Goal: Task Accomplishment & Management: Complete application form

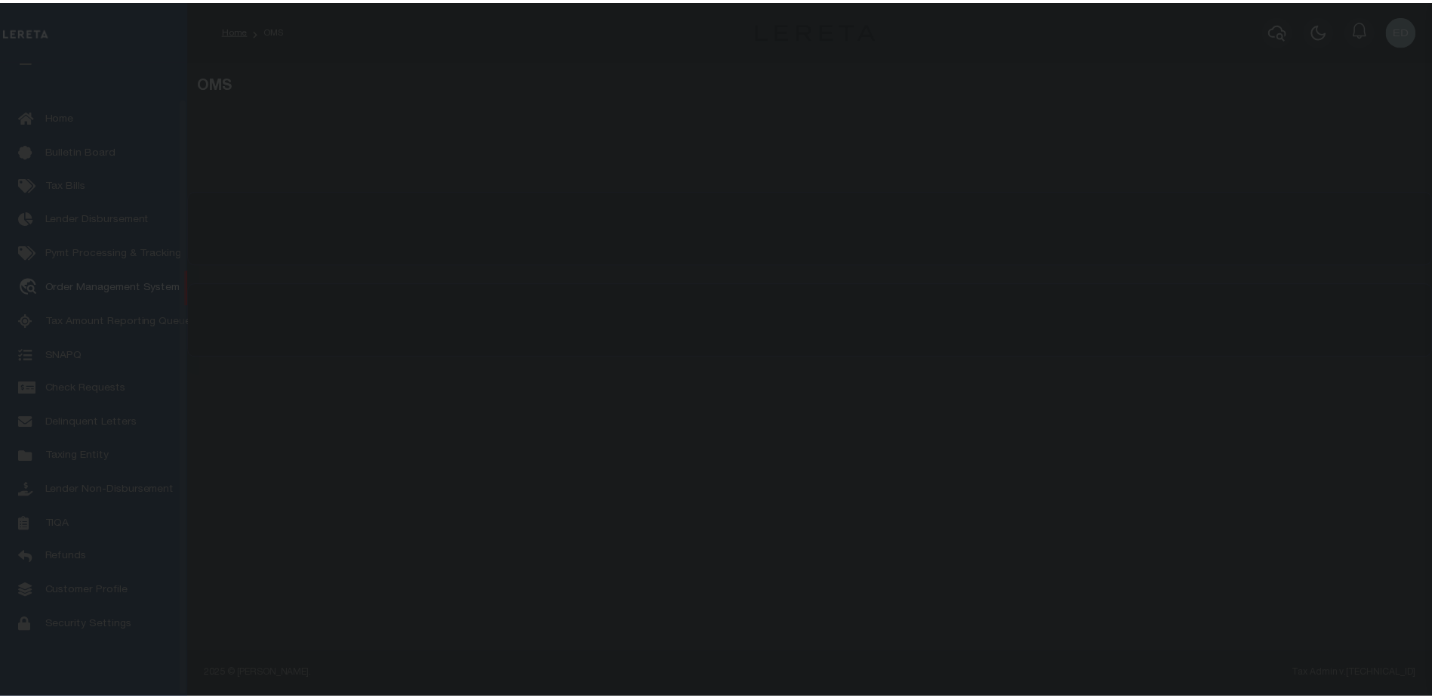
scroll to position [38, 0]
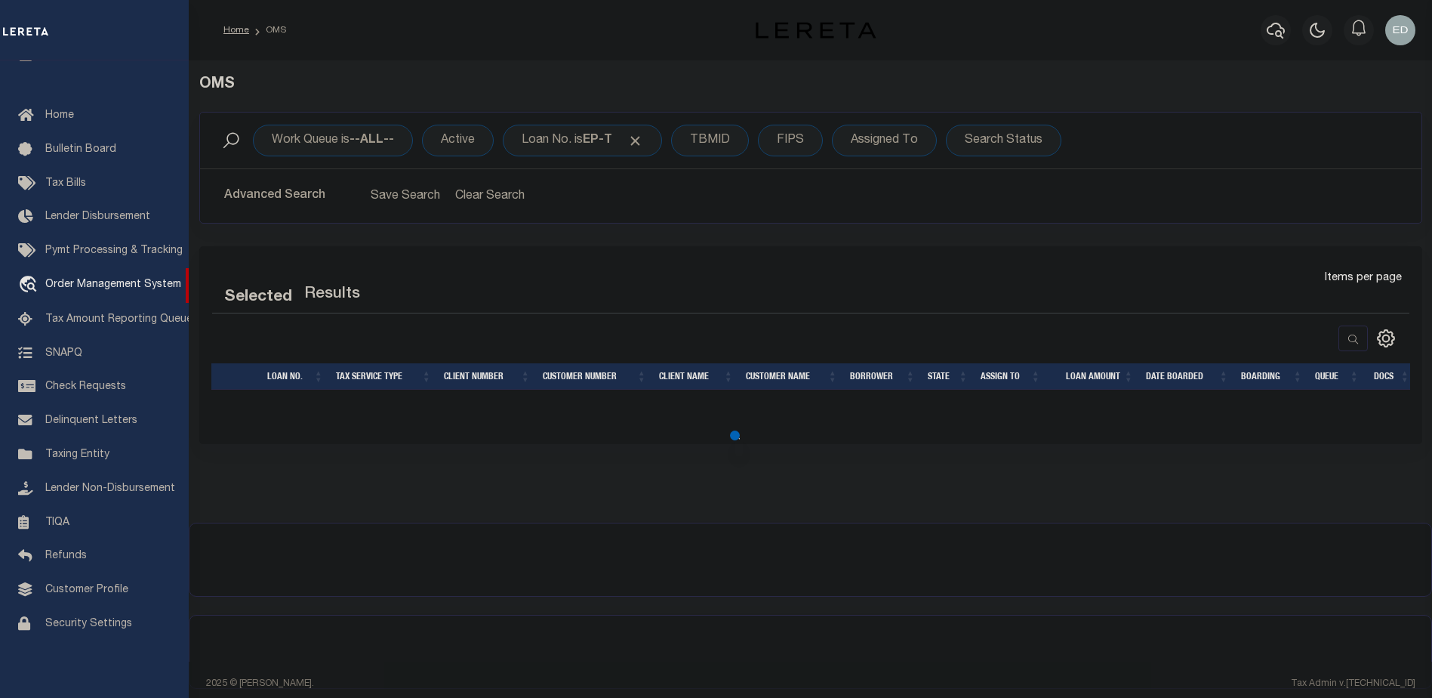
select select "200"
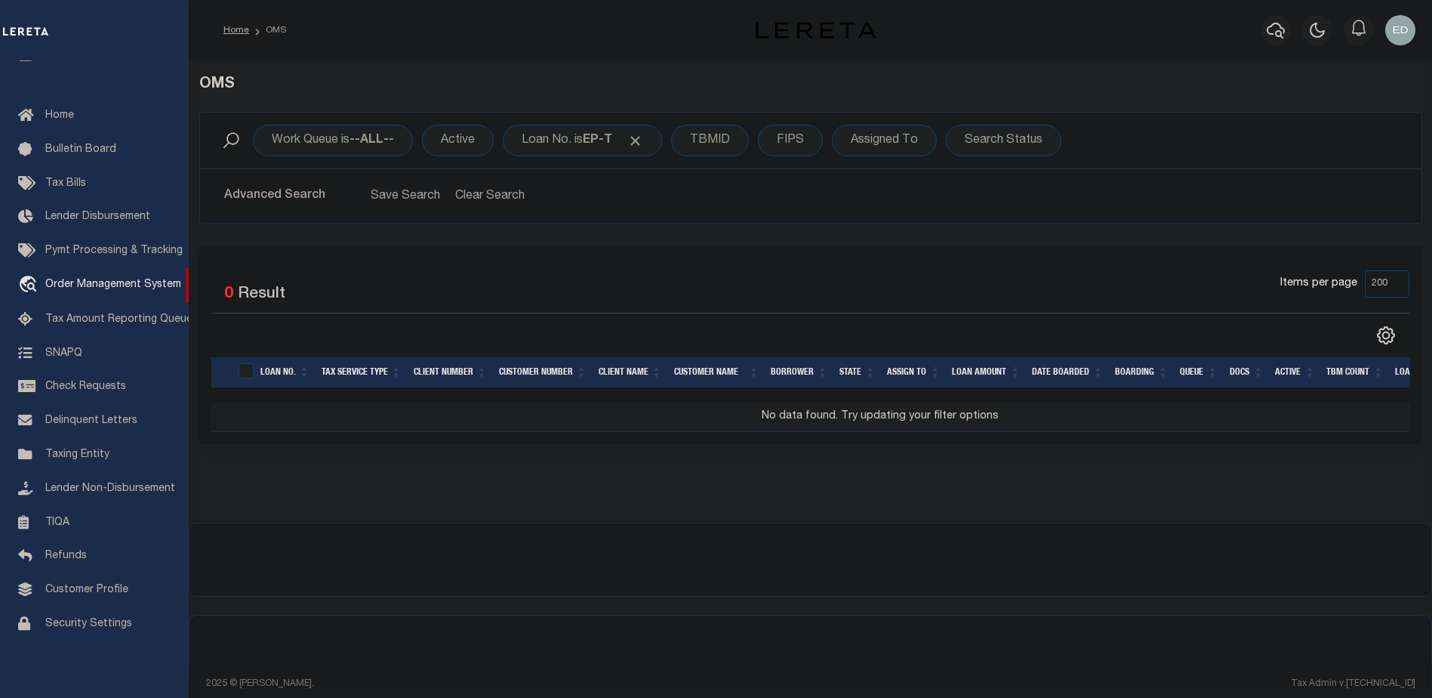
click at [549, 109] on div "OMS" at bounding box center [811, 94] width 1246 height 36
click at [599, 147] on div "Loan No. is EP-T" at bounding box center [582, 141] width 159 height 32
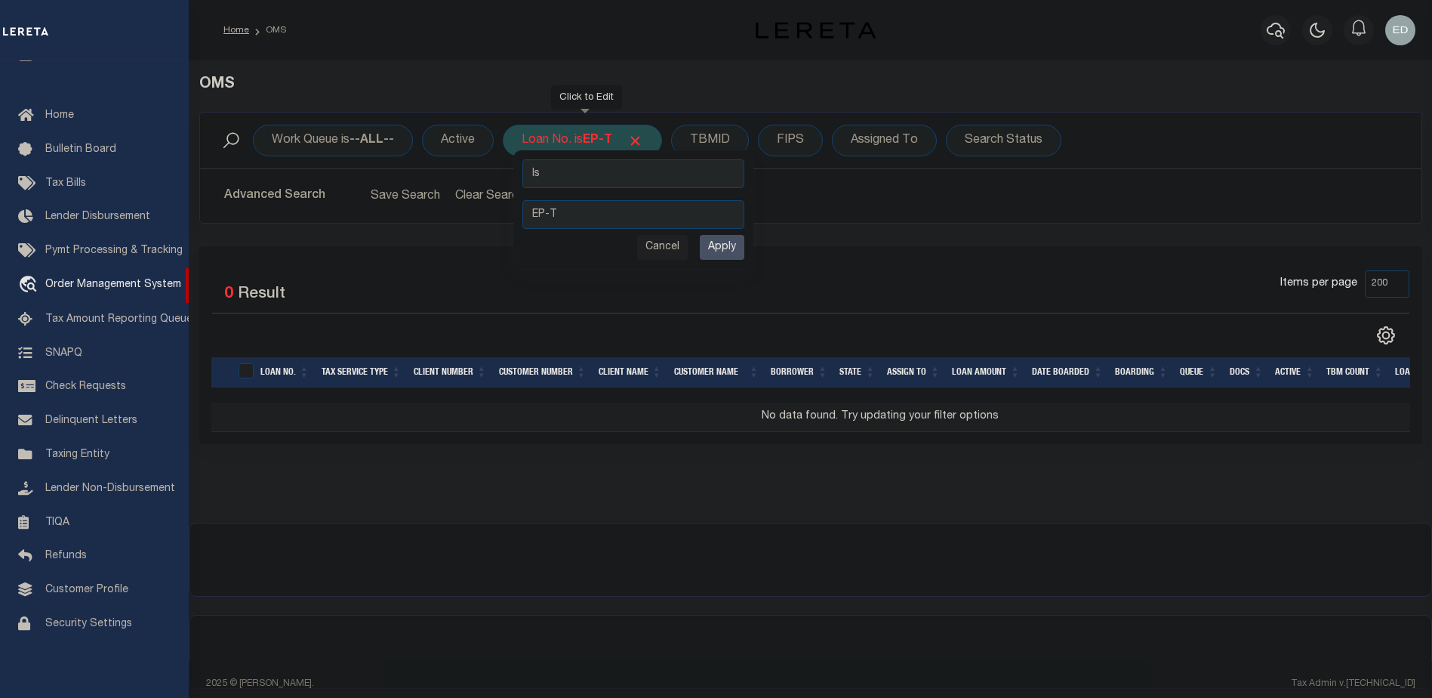
click at [690, 163] on select "Is Contains" at bounding box center [634, 173] width 222 height 29
select select "c"
click at [524, 159] on select "Is Contains" at bounding box center [634, 173] width 222 height 29
click at [738, 252] on input "Apply" at bounding box center [722, 247] width 45 height 25
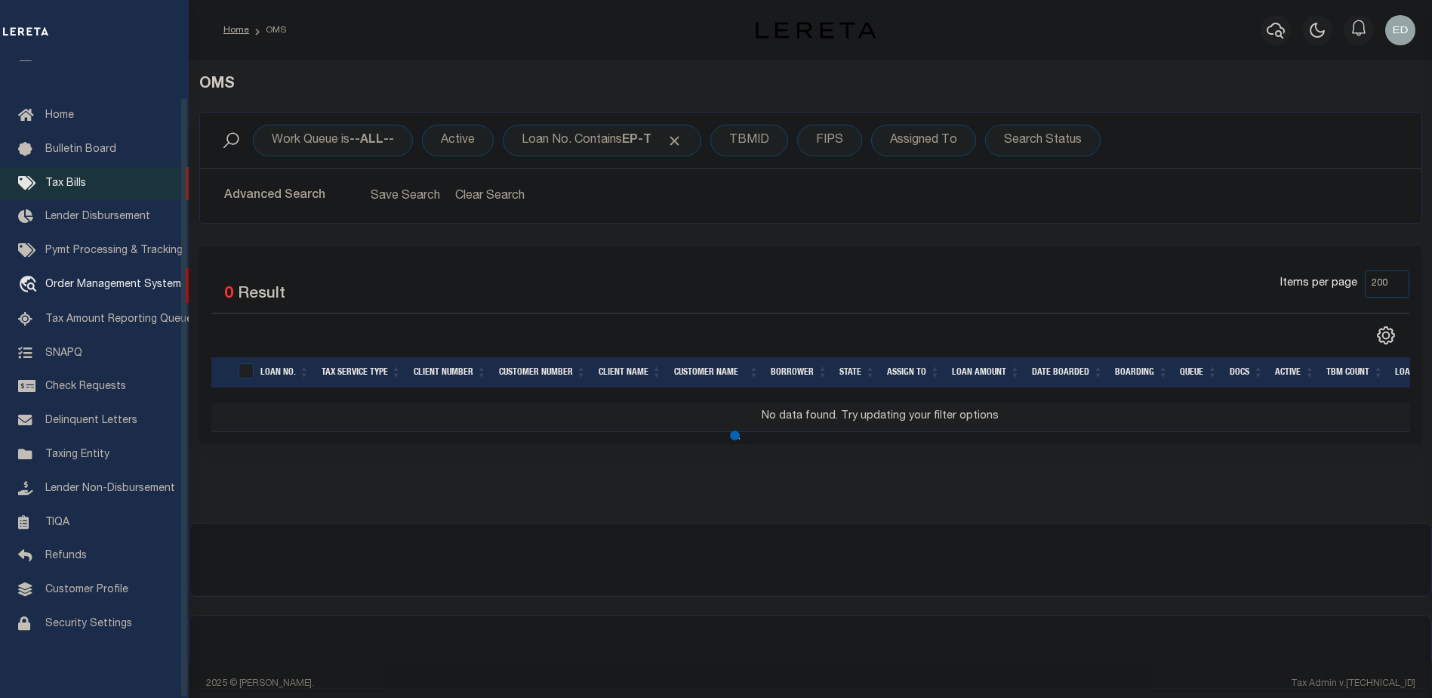
scroll to position [0, 0]
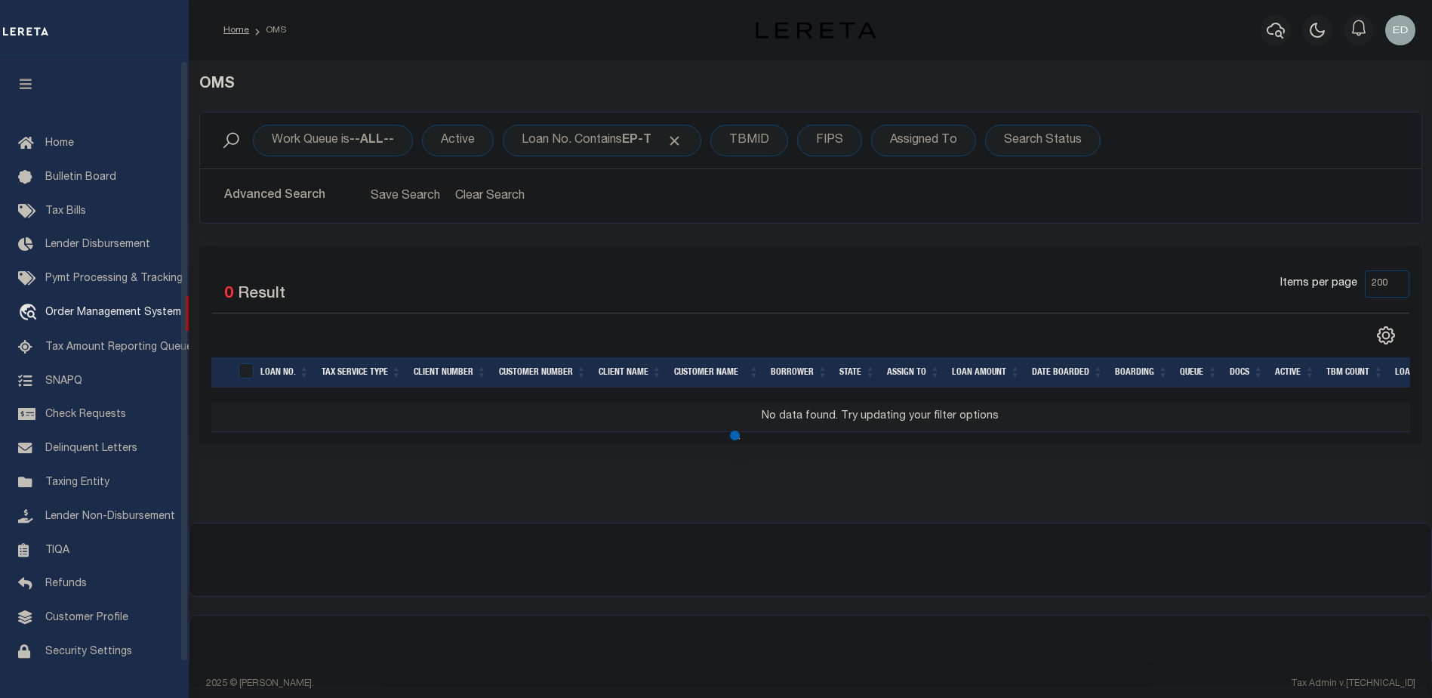
click at [23, 75] on button "button" at bounding box center [25, 85] width 51 height 51
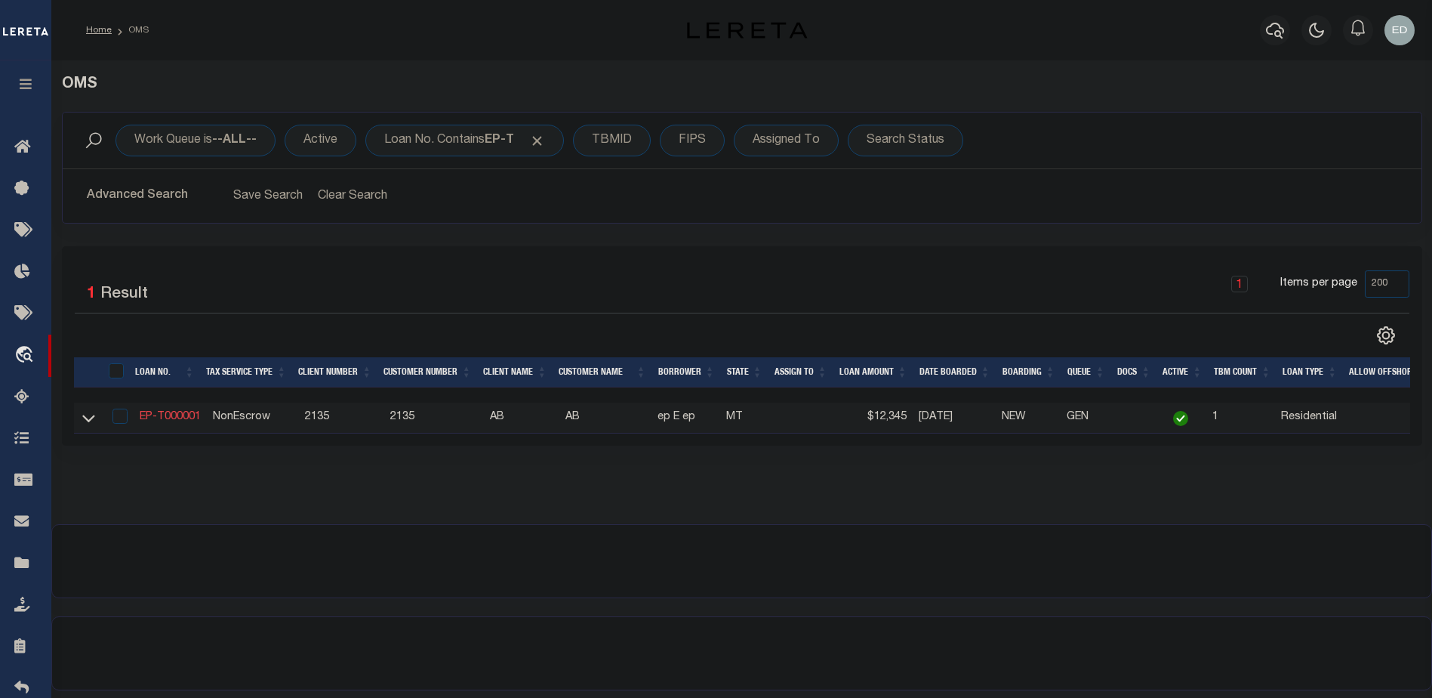
click at [193, 418] on link "EP-T000001" at bounding box center [170, 417] width 61 height 11
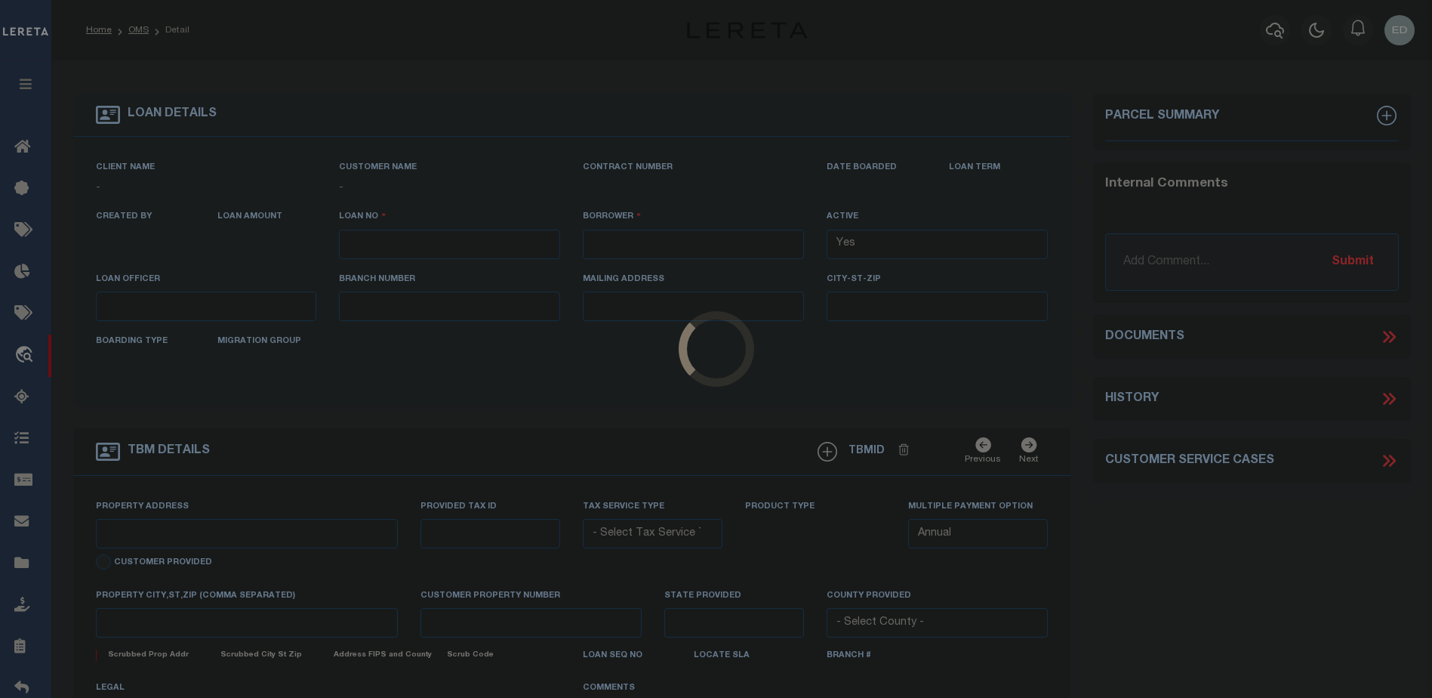
type input "EP-T000001"
type input "ep E ep"
select select
type input "[STREET_ADDRESS]"
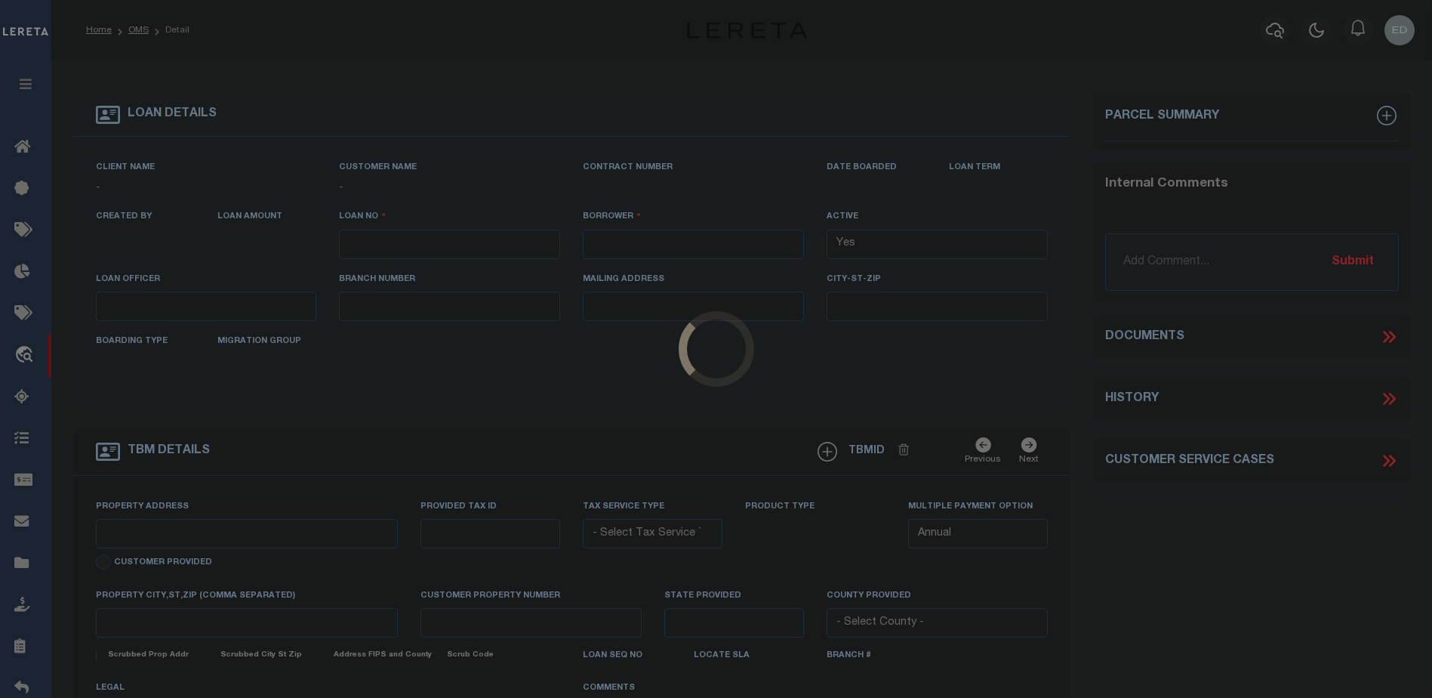
type input "[GEOGRAPHIC_DATA] NC 27405-7605"
type input "[DATE]"
select select "10"
select select "NonEscrow"
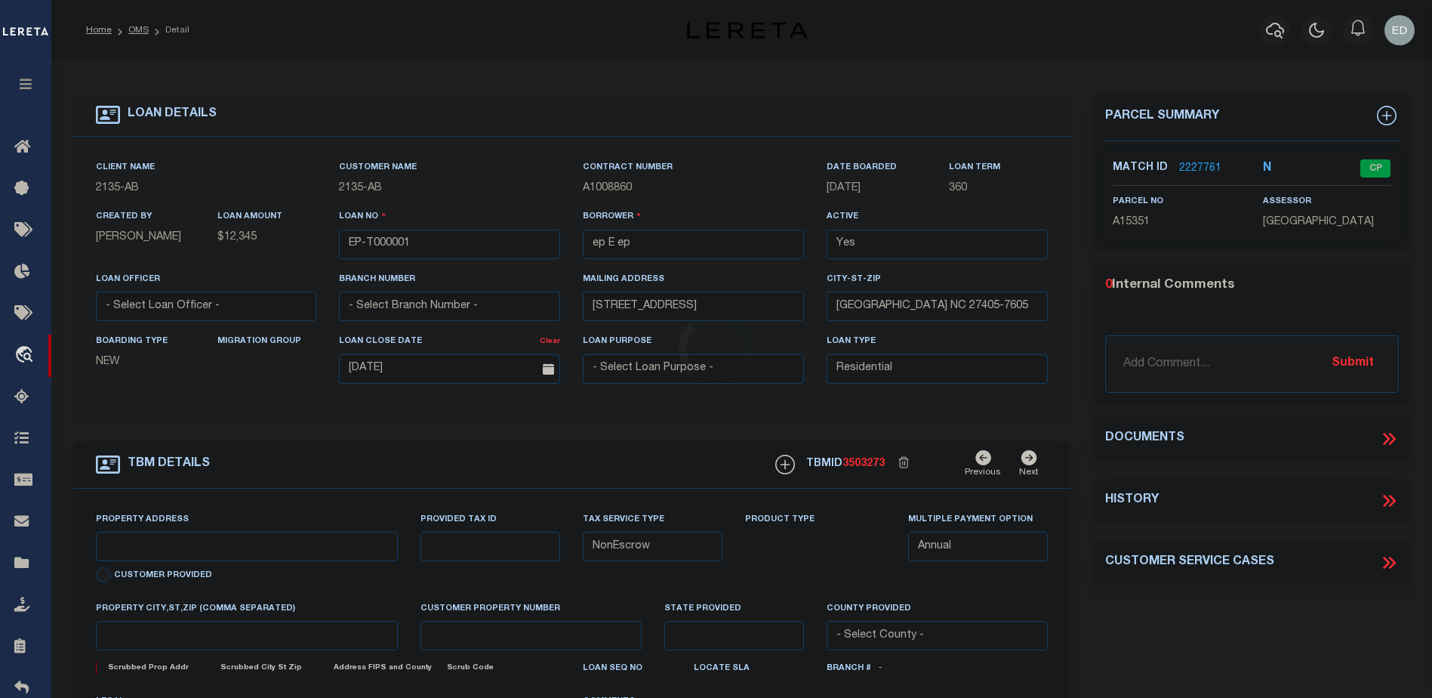
type input "[STREET_ADDRESS]"
select select
type input "BILLINGS MT 59101-1731"
type input "MT"
click at [1075, 348] on div "LOAN DETAILS Client Name -" at bounding box center [572, 506] width 1021 height 825
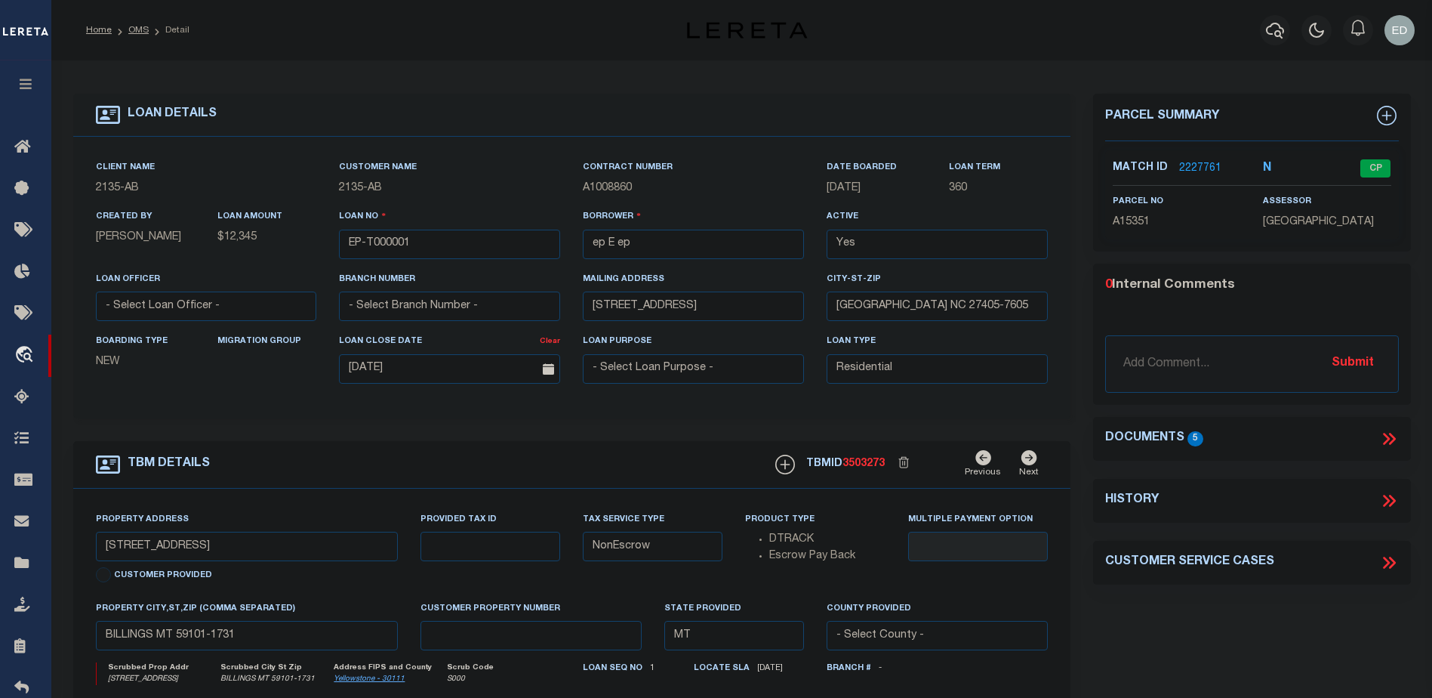
drag, startPoint x: 687, startPoint y: 406, endPoint x: 752, endPoint y: 407, distance: 64.9
click at [687, 406] on div "Client Name 2135 - AB Customer Name 2135 - AB Contract Number A1008860 360" at bounding box center [572, 278] width 998 height 282
drag, startPoint x: 844, startPoint y: 413, endPoint x: 815, endPoint y: 413, distance: 29.4
click at [831, 413] on div "Client Name 2135 - AB Customer Name 2135 - AB Contract Number A1008860 360" at bounding box center [572, 278] width 998 height 282
drag, startPoint x: 815, startPoint y: 413, endPoint x: 779, endPoint y: 413, distance: 35.5
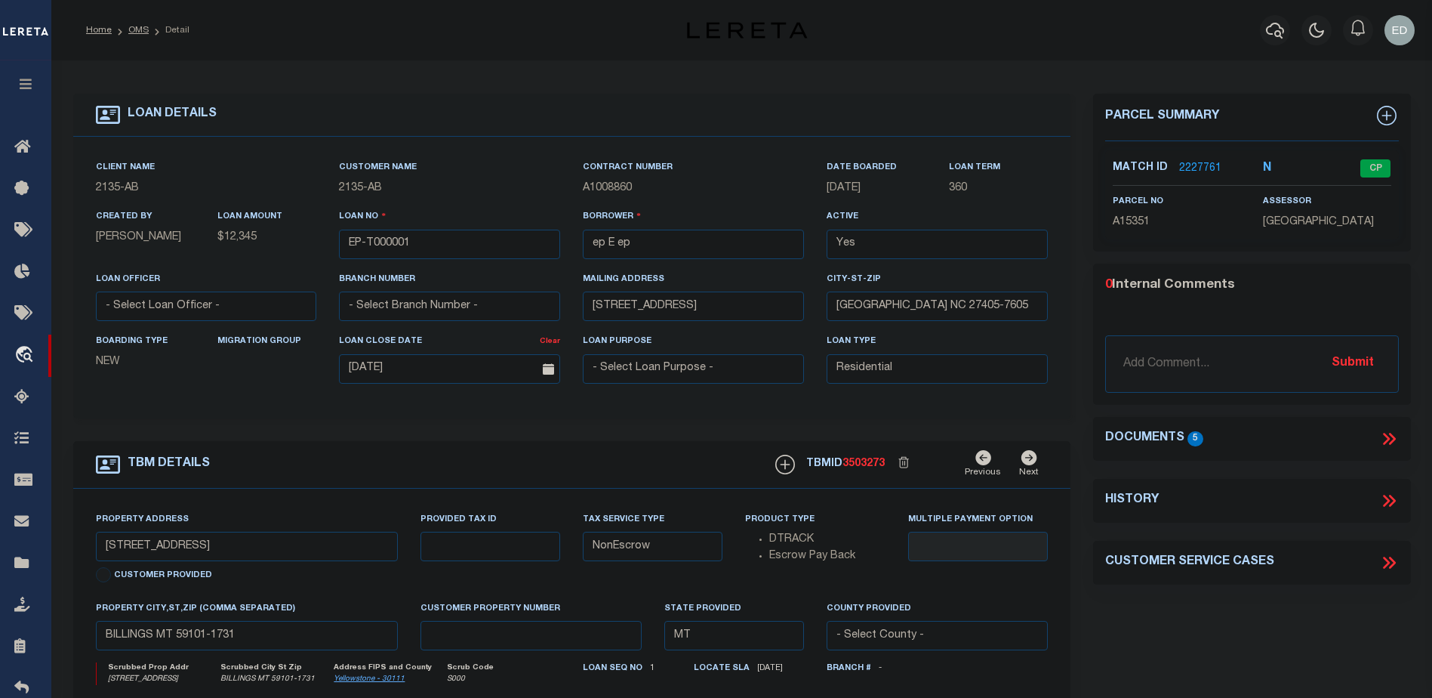
click at [738, 413] on div "Client Name 2135 - AB Customer Name 2135 - AB Contract Number A1008860 360" at bounding box center [572, 278] width 998 height 282
drag, startPoint x: 885, startPoint y: 414, endPoint x: 840, endPoint y: 414, distance: 44.6
click at [856, 414] on div "Client Name 2135 - AB Customer Name 2135 - AB Contract Number A1008860 360" at bounding box center [572, 278] width 998 height 282
click at [798, 414] on div "Client Name 2135 - AB Customer Name 2135 - AB Contract Number A1008860 360" at bounding box center [572, 278] width 998 height 282
drag, startPoint x: 839, startPoint y: 414, endPoint x: 791, endPoint y: 421, distance: 48.2
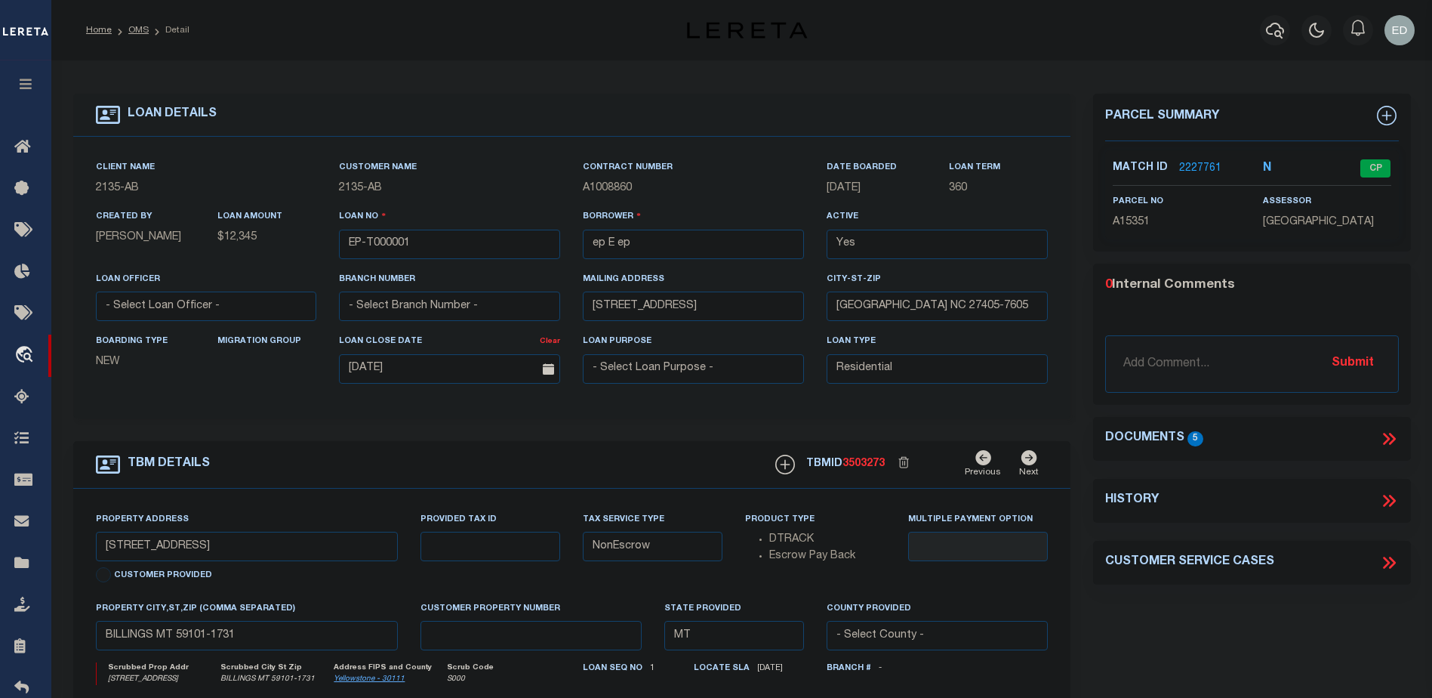
click at [837, 415] on div "Client Name 2135 - AB Customer Name 2135 - AB Contract Number A1008860 360" at bounding box center [572, 278] width 998 height 282
click at [791, 421] on form "LOAN DETAILS Client Name 2135 - AB Customer Name" at bounding box center [572, 506] width 998 height 825
click at [822, 426] on form "LOAN DETAILS Client Name 2135 - AB Customer Name" at bounding box center [572, 506] width 998 height 825
drag, startPoint x: 816, startPoint y: 426, endPoint x: 830, endPoint y: 427, distance: 13.6
click at [803, 427] on form "LOAN DETAILS Client Name 2135 - AB Customer Name" at bounding box center [572, 506] width 998 height 825
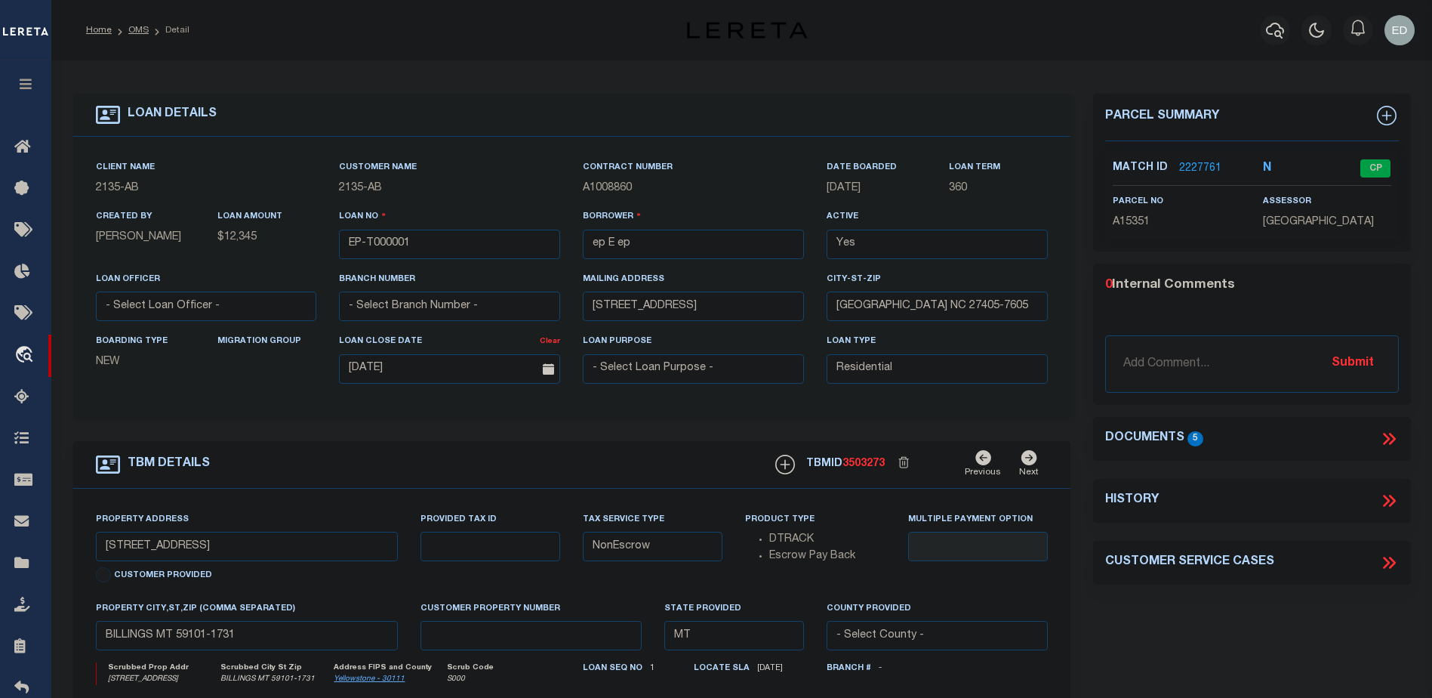
drag, startPoint x: 830, startPoint y: 427, endPoint x: 803, endPoint y: 427, distance: 27.2
click at [824, 427] on form "LOAN DETAILS Client Name 2135 - AB Customer Name" at bounding box center [572, 506] width 998 height 825
drag, startPoint x: 803, startPoint y: 427, endPoint x: 813, endPoint y: 423, distance: 11.2
click at [793, 424] on form "LOAN DETAILS Client Name 2135 - AB Customer Name" at bounding box center [572, 506] width 998 height 825
drag, startPoint x: 815, startPoint y: 423, endPoint x: 803, endPoint y: 423, distance: 11.3
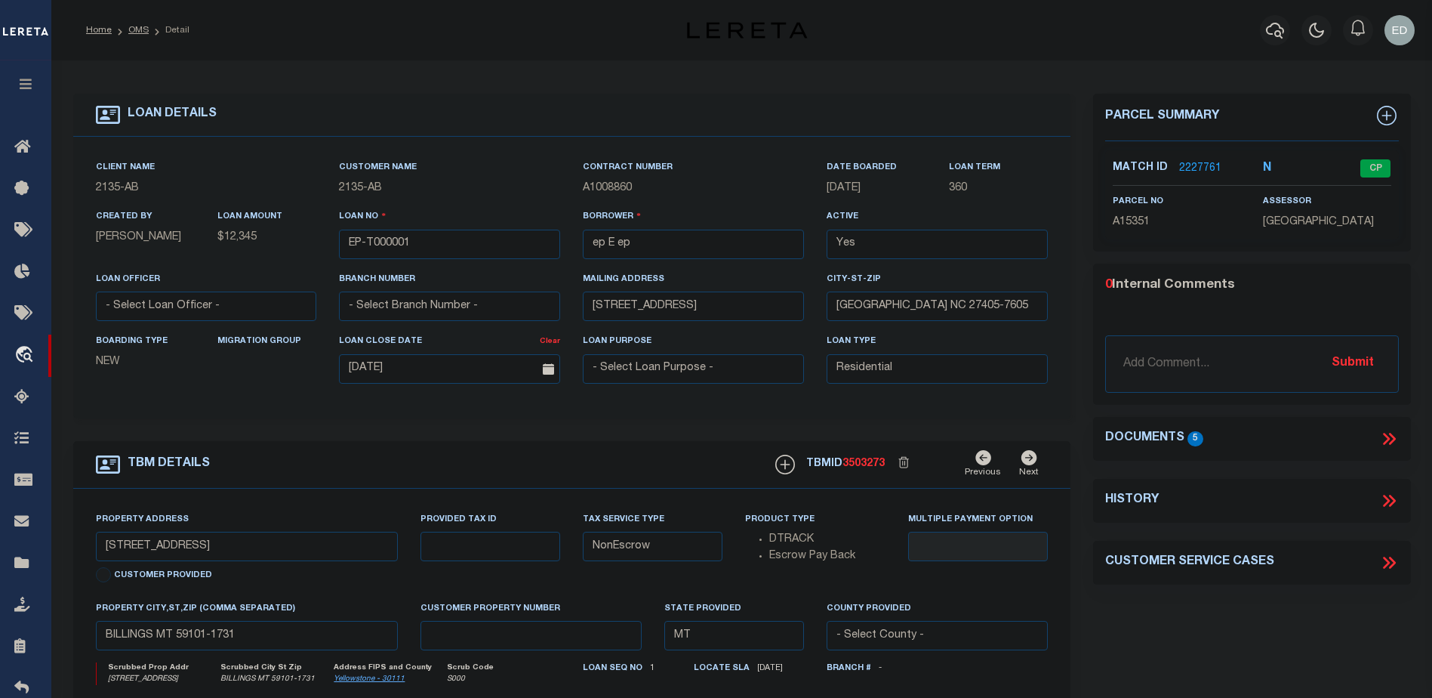
click at [810, 423] on form "LOAN DETAILS Client Name 2135 - AB Customer Name" at bounding box center [572, 506] width 998 height 825
drag, startPoint x: 803, startPoint y: 423, endPoint x: 824, endPoint y: 424, distance: 20.4
click at [788, 424] on form "LOAN DETAILS Client Name 2135 - AB Customer Name" at bounding box center [572, 506] width 998 height 825
drag, startPoint x: 824, startPoint y: 424, endPoint x: 816, endPoint y: 423, distance: 7.7
click at [816, 423] on form "LOAN DETAILS Client Name 2135 - AB Customer Name" at bounding box center [572, 506] width 998 height 825
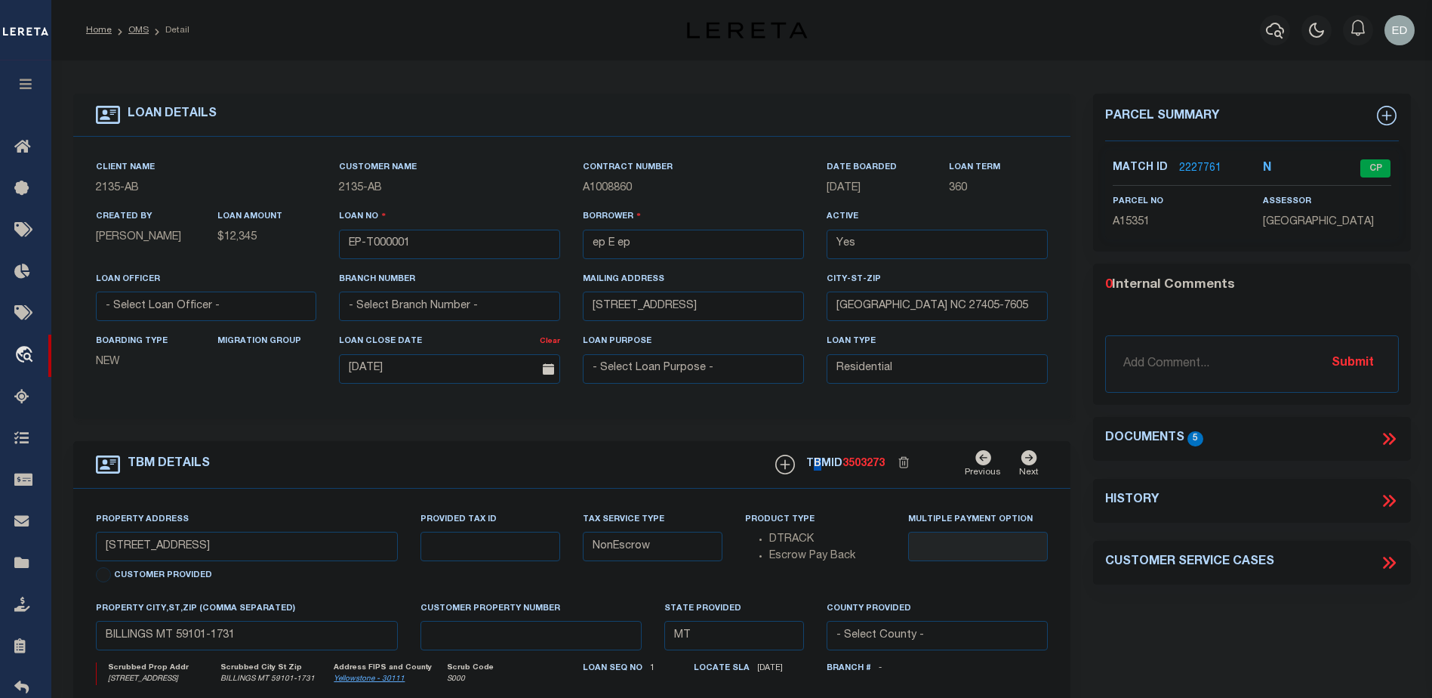
drag, startPoint x: 816, startPoint y: 423, endPoint x: 825, endPoint y: 423, distance: 8.3
click at [799, 423] on form "LOAN DETAILS Client Name 2135 - AB Customer Name" at bounding box center [572, 506] width 998 height 825
click at [831, 423] on form "LOAN DETAILS Client Name 2135 - AB Customer Name" at bounding box center [572, 506] width 998 height 825
click at [787, 426] on form "LOAN DETAILS Client Name 2135 - AB Customer Name" at bounding box center [572, 506] width 998 height 825
click at [808, 426] on form "LOAN DETAILS Client Name 2135 - AB Customer Name" at bounding box center [572, 506] width 998 height 825
